Goal: Task Accomplishment & Management: Manage account settings

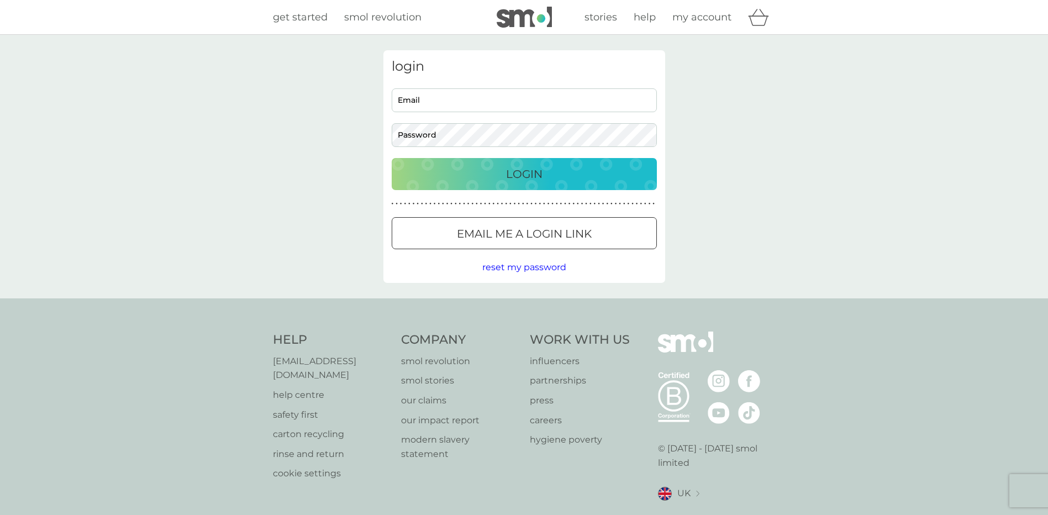
click at [429, 95] on input "Email" at bounding box center [524, 100] width 265 height 24
type input "[PERSON_NAME][EMAIL_ADDRESS][DOMAIN_NAME]"
click at [532, 169] on p "Login" at bounding box center [524, 174] width 36 height 18
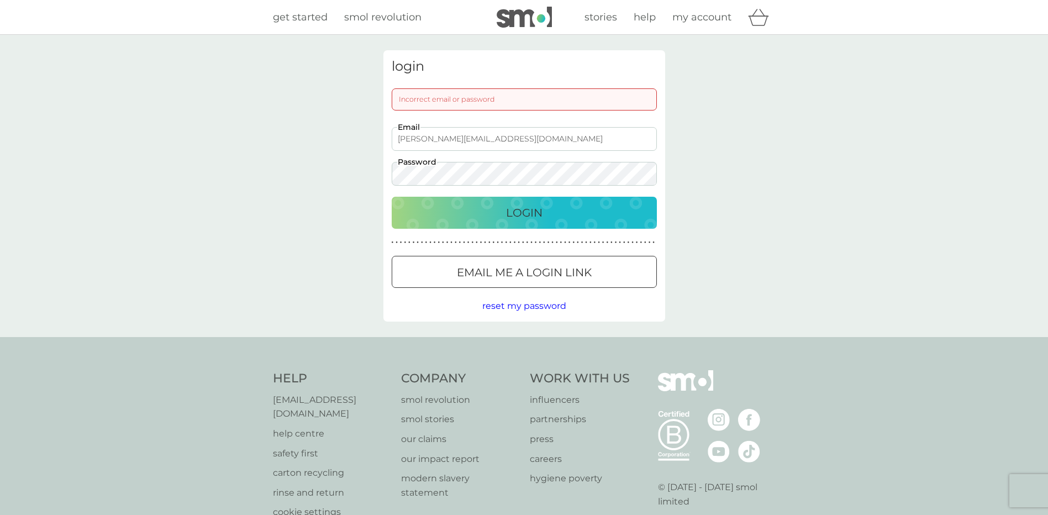
click at [352, 172] on div "login Incorrect email or password sarah-jane04@hotmail.co.uk Email Password Log…" at bounding box center [524, 186] width 1048 height 302
click at [519, 207] on p "Login" at bounding box center [524, 213] width 36 height 18
click at [519, 214] on p "Login" at bounding box center [524, 213] width 36 height 18
click at [348, 162] on div "login Incorrect email or password sarah-jane04@hotmail.co.uk Email Password Log…" at bounding box center [524, 186] width 1048 height 302
click at [471, 273] on p "Email me a login link" at bounding box center [524, 273] width 135 height 18
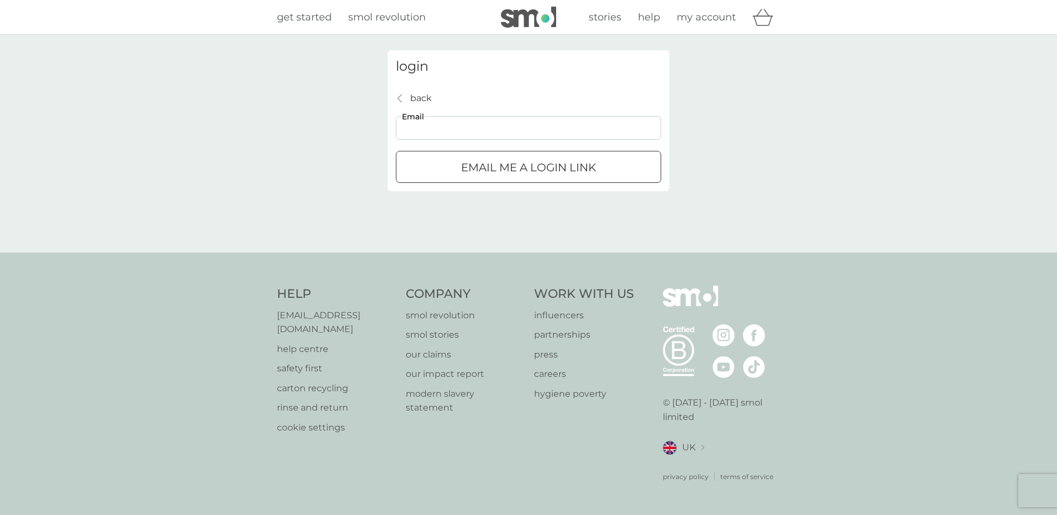
click at [466, 127] on input "Email" at bounding box center [528, 128] width 265 height 24
type input "sarah-jane04@hotmail.co.uk"
click at [469, 170] on p "Email me a login link" at bounding box center [528, 168] width 135 height 18
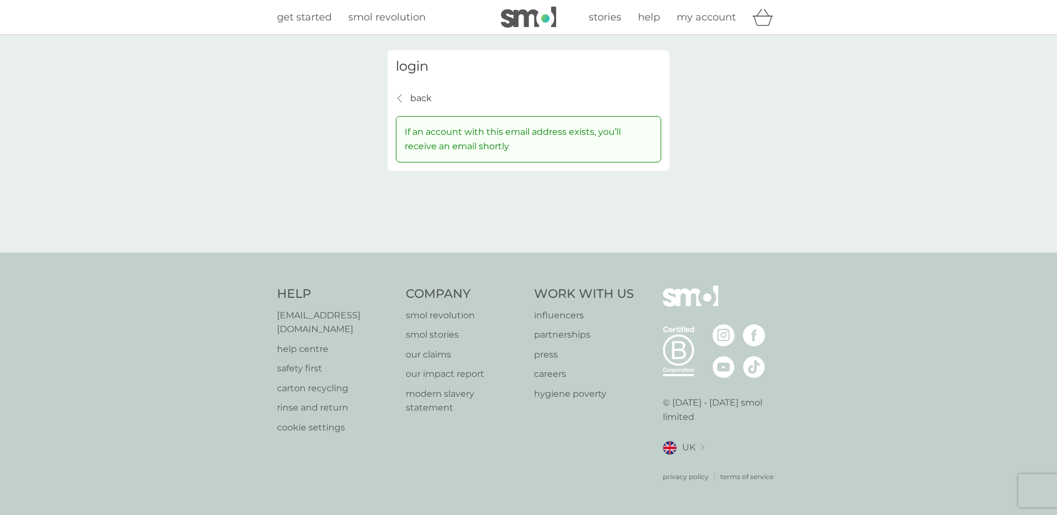
click at [716, 18] on span "my account" at bounding box center [705, 17] width 59 height 12
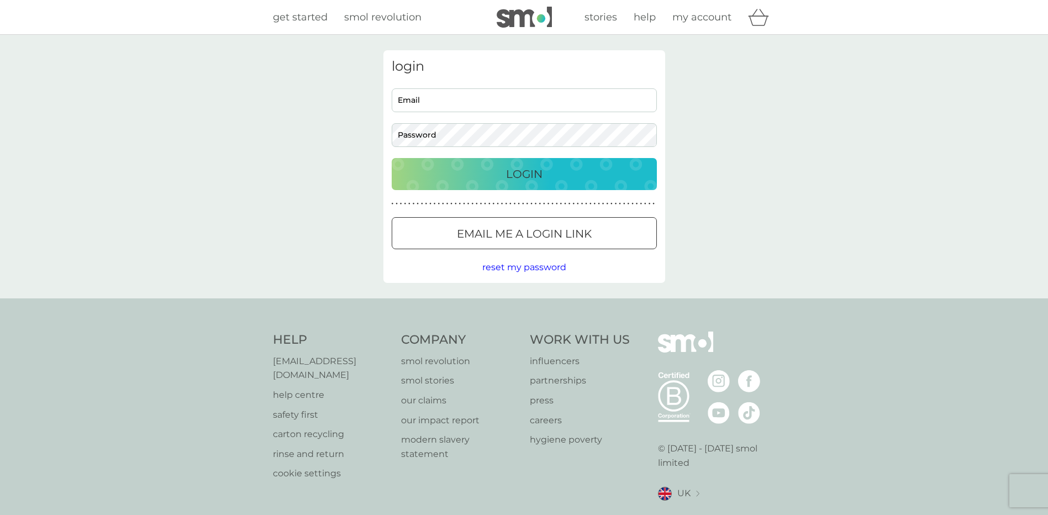
click at [442, 105] on input "Email" at bounding box center [524, 100] width 265 height 24
type input "sarah-jane04@hotmail.co.uk"
click at [499, 172] on div "Login" at bounding box center [524, 174] width 243 height 18
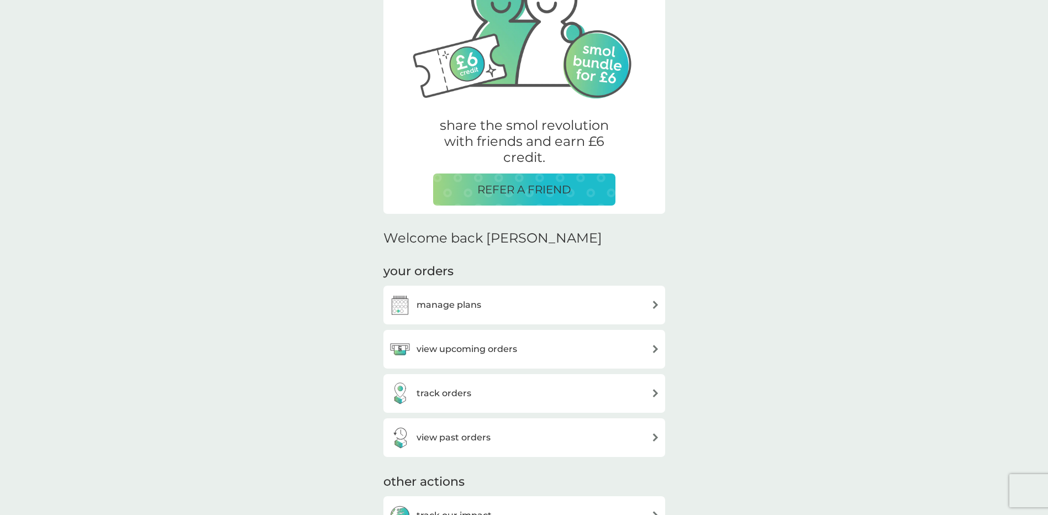
scroll to position [166, 0]
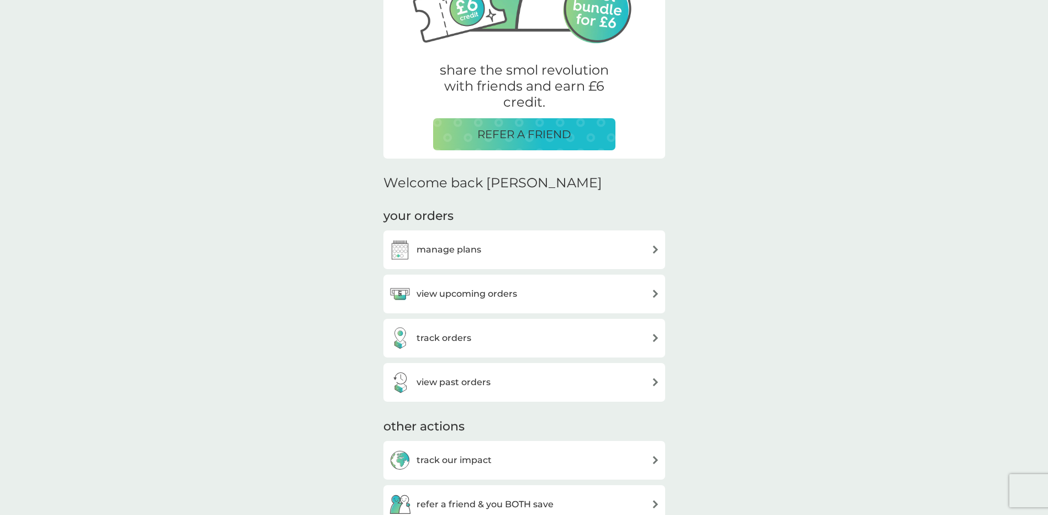
click at [458, 247] on h3 "manage plans" at bounding box center [449, 250] width 65 height 14
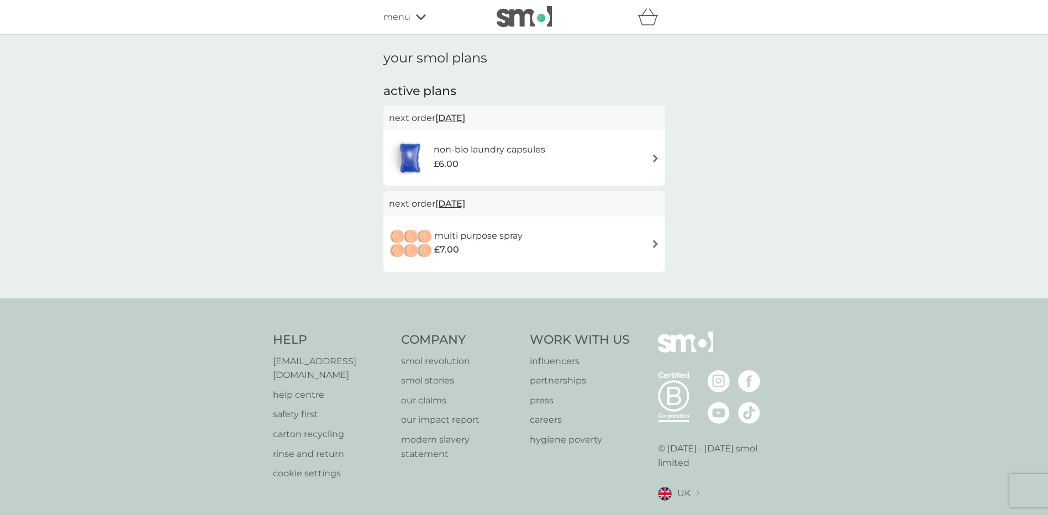
click at [656, 160] on img at bounding box center [655, 158] width 8 height 8
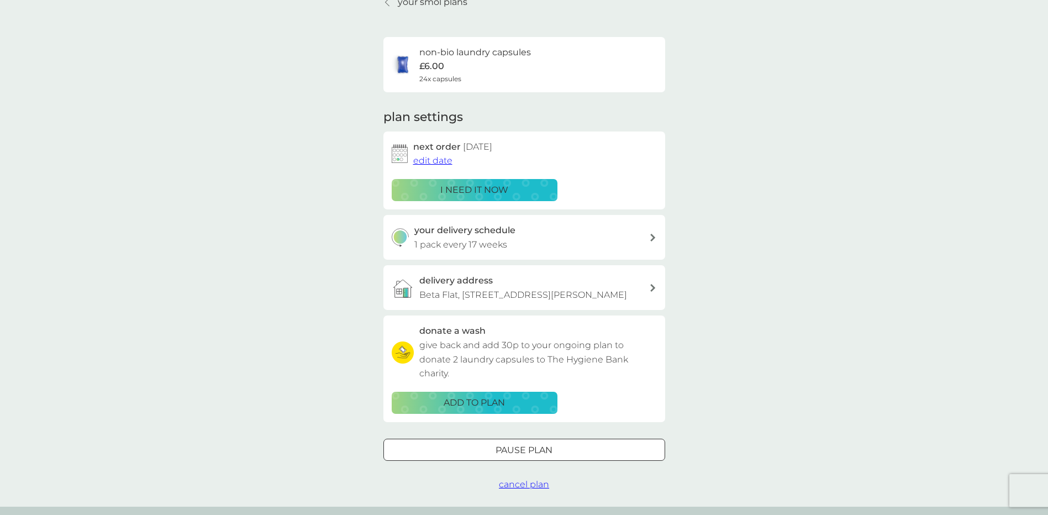
scroll to position [111, 0]
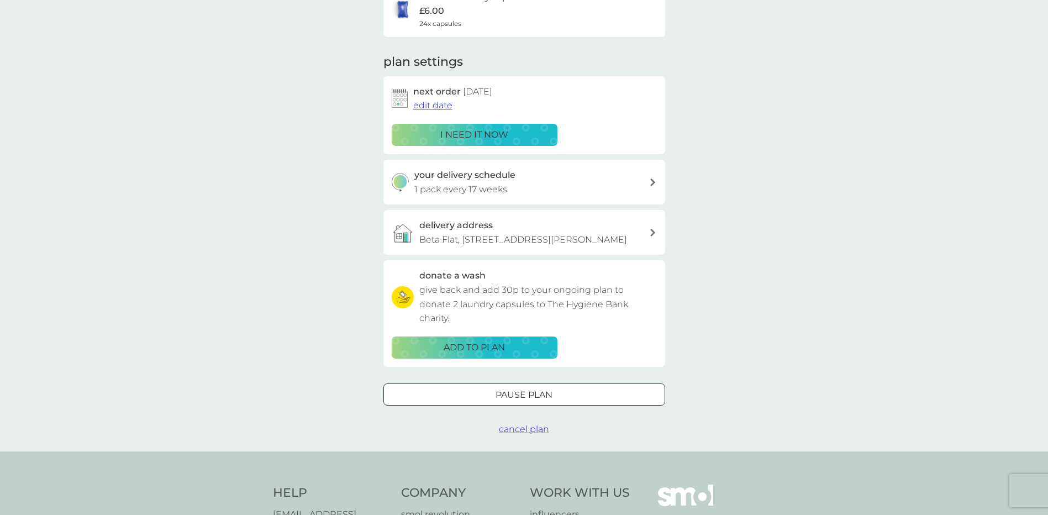
click at [533, 397] on div at bounding box center [525, 395] width 40 height 12
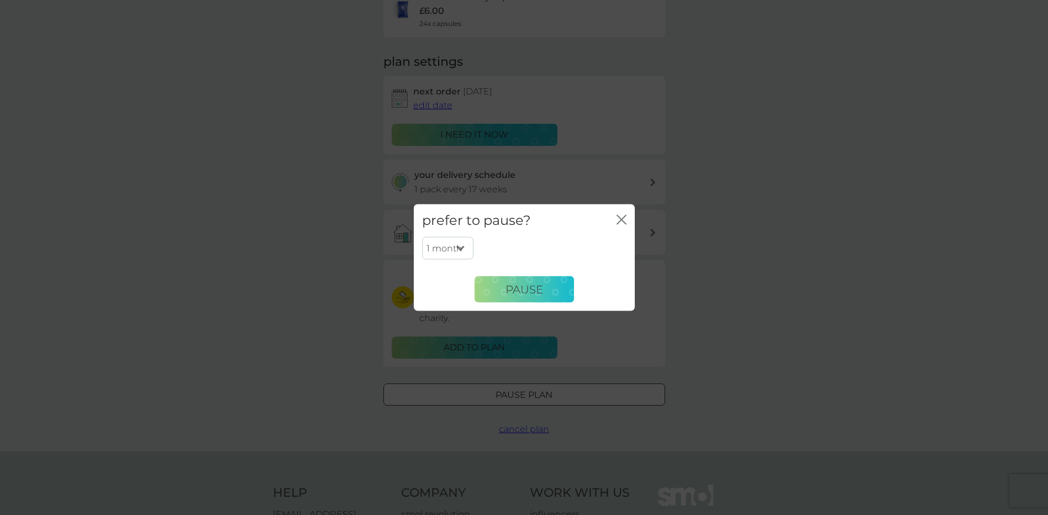
click at [461, 245] on select "1 month 2 months 3 months 4 months 5 months 6 months" at bounding box center [447, 248] width 51 height 23
click at [622, 219] on icon "close" at bounding box center [624, 220] width 4 height 9
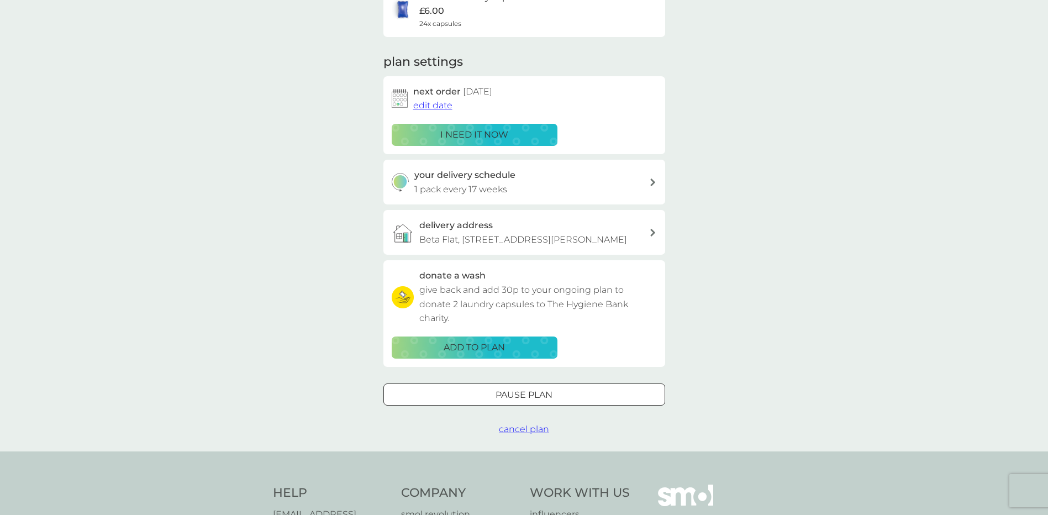
click at [518, 428] on span "cancel plan" at bounding box center [524, 429] width 50 height 10
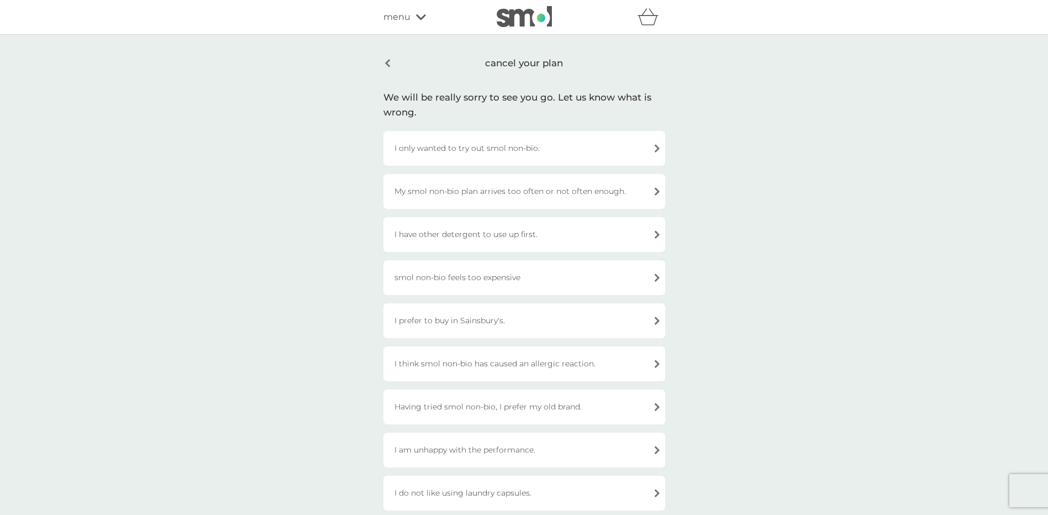
click at [484, 234] on div "I have other detergent to use up first." at bounding box center [524, 234] width 282 height 35
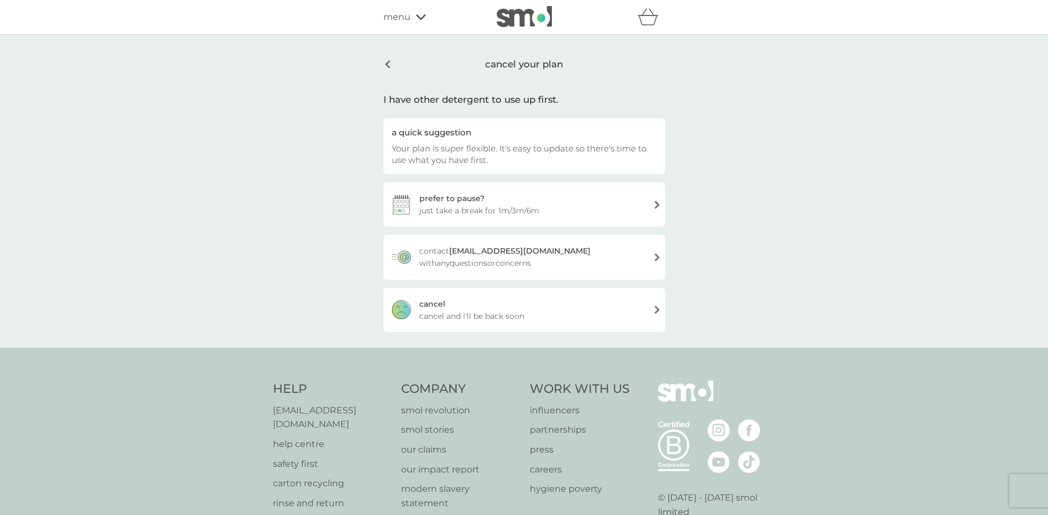
click at [443, 304] on div "cancel" at bounding box center [432, 304] width 26 height 12
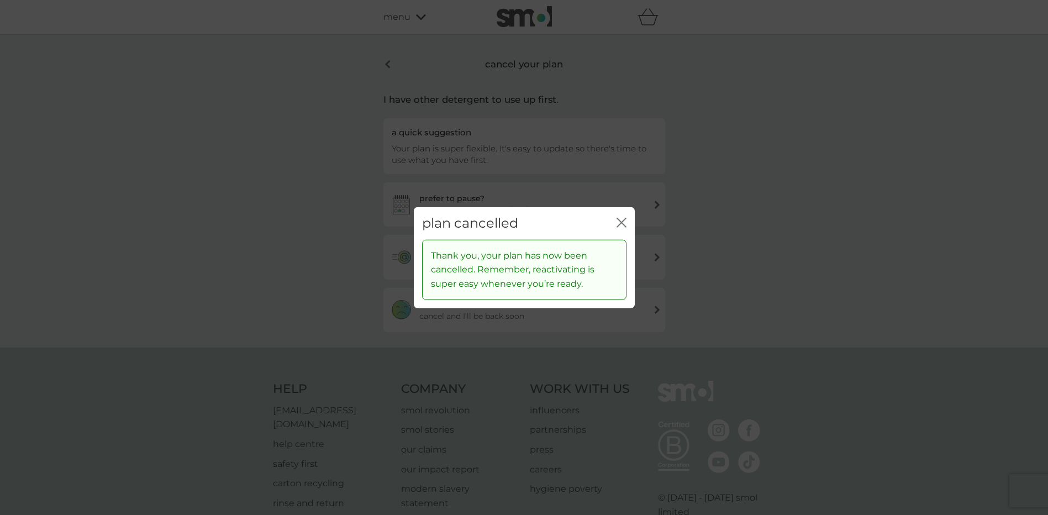
click at [625, 225] on icon "close" at bounding box center [622, 223] width 10 height 10
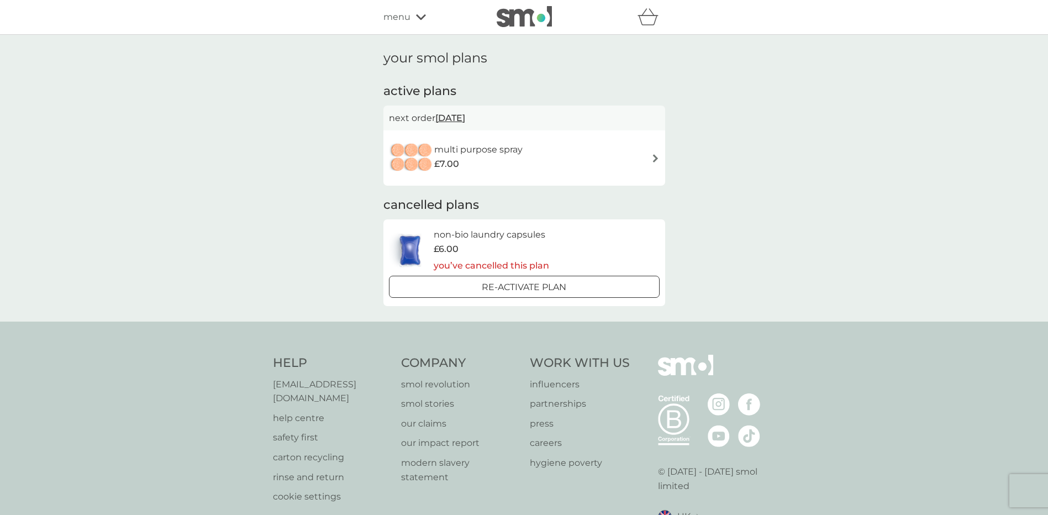
click at [522, 160] on div "£7.00" at bounding box center [478, 164] width 88 height 14
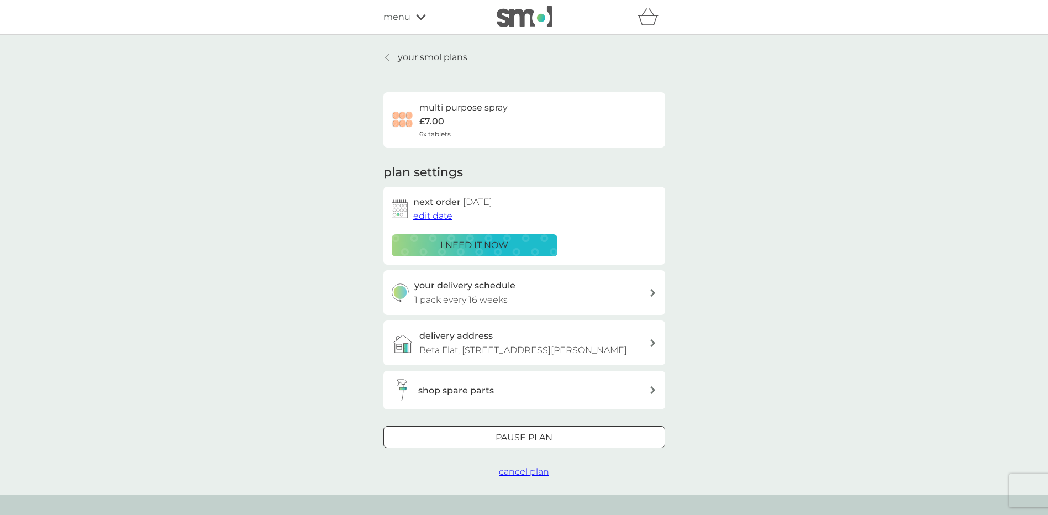
click at [527, 476] on span "cancel plan" at bounding box center [524, 471] width 50 height 10
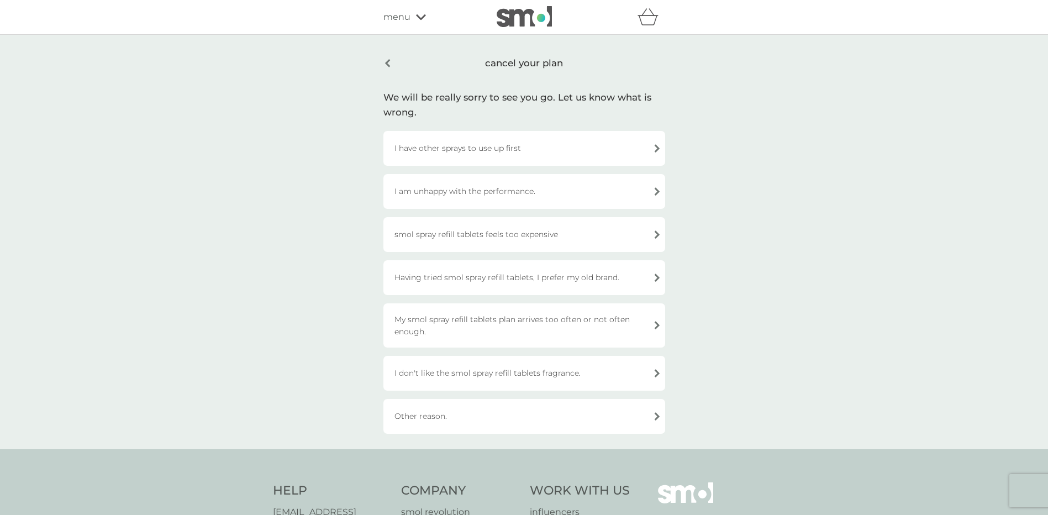
click at [454, 150] on div "I have other sprays to use up first" at bounding box center [524, 148] width 282 height 35
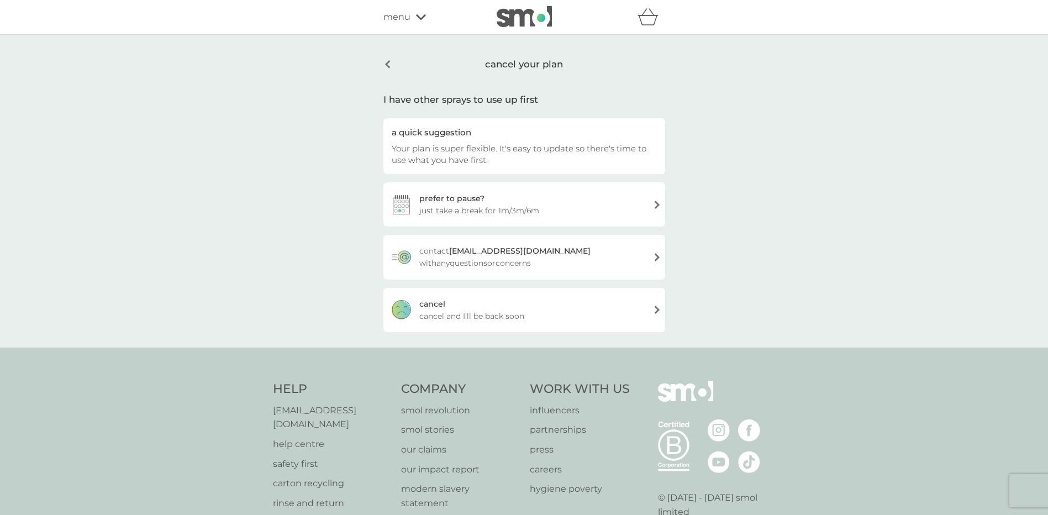
click at [443, 314] on span "cancel and I'll be back soon" at bounding box center [471, 316] width 105 height 12
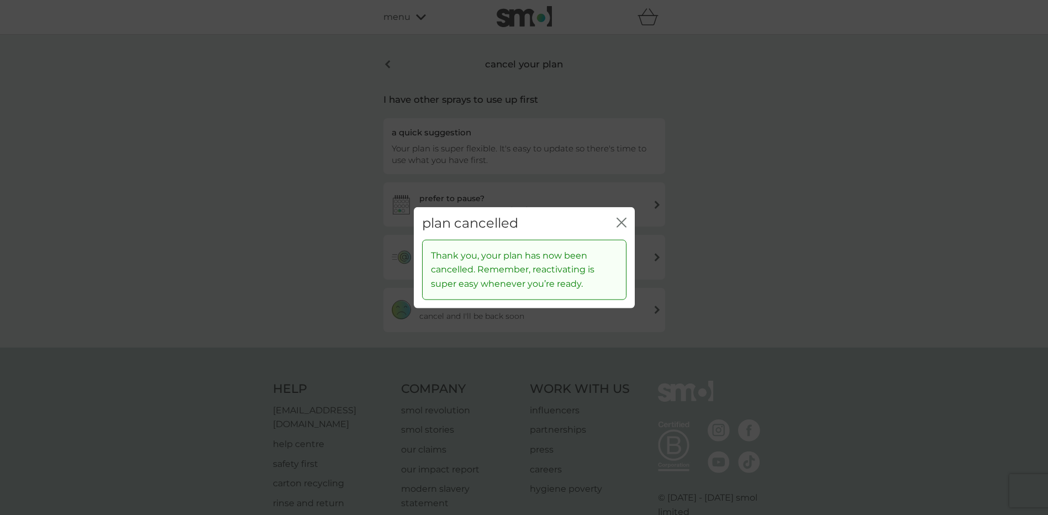
click at [622, 223] on icon "close" at bounding box center [624, 222] width 4 height 9
